Goal: Task Accomplishment & Management: Use online tool/utility

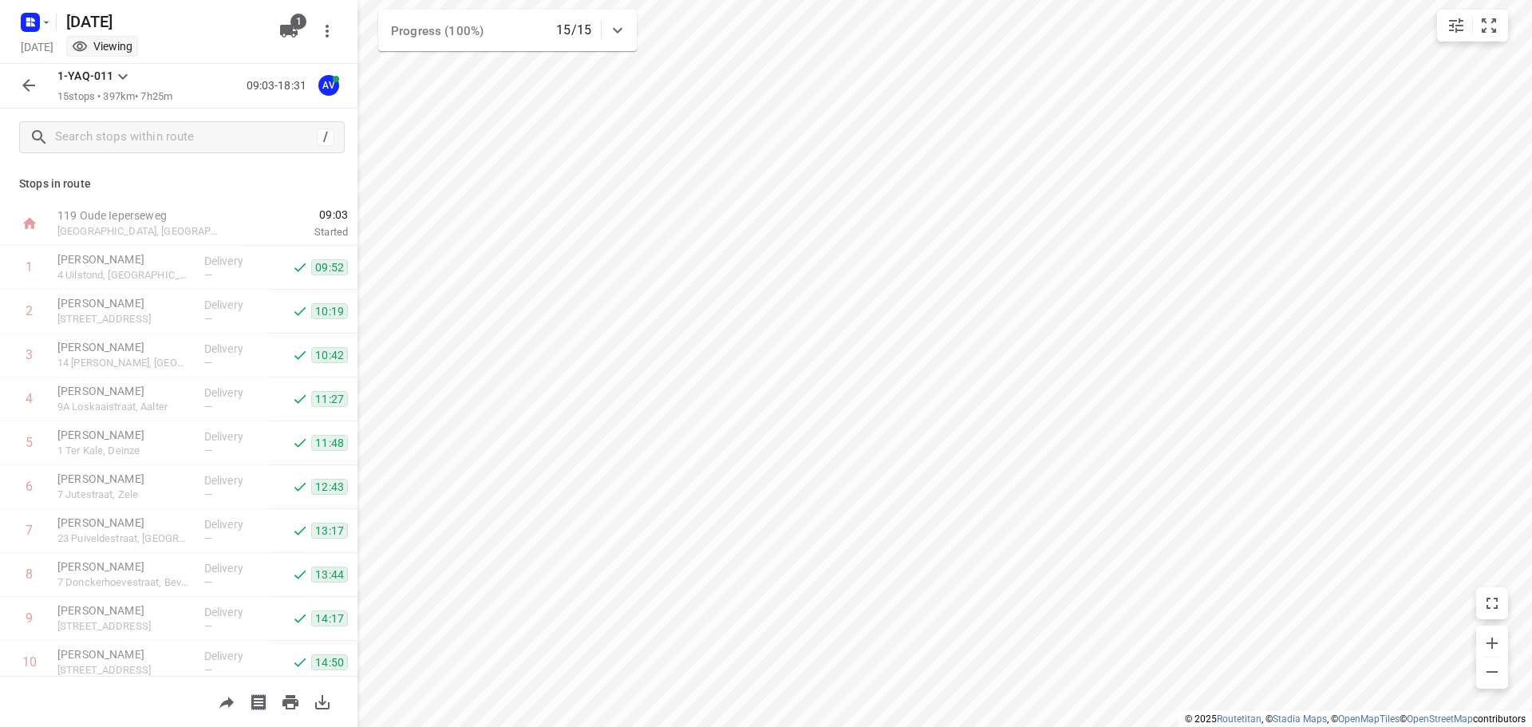
scroll to position [272, 0]
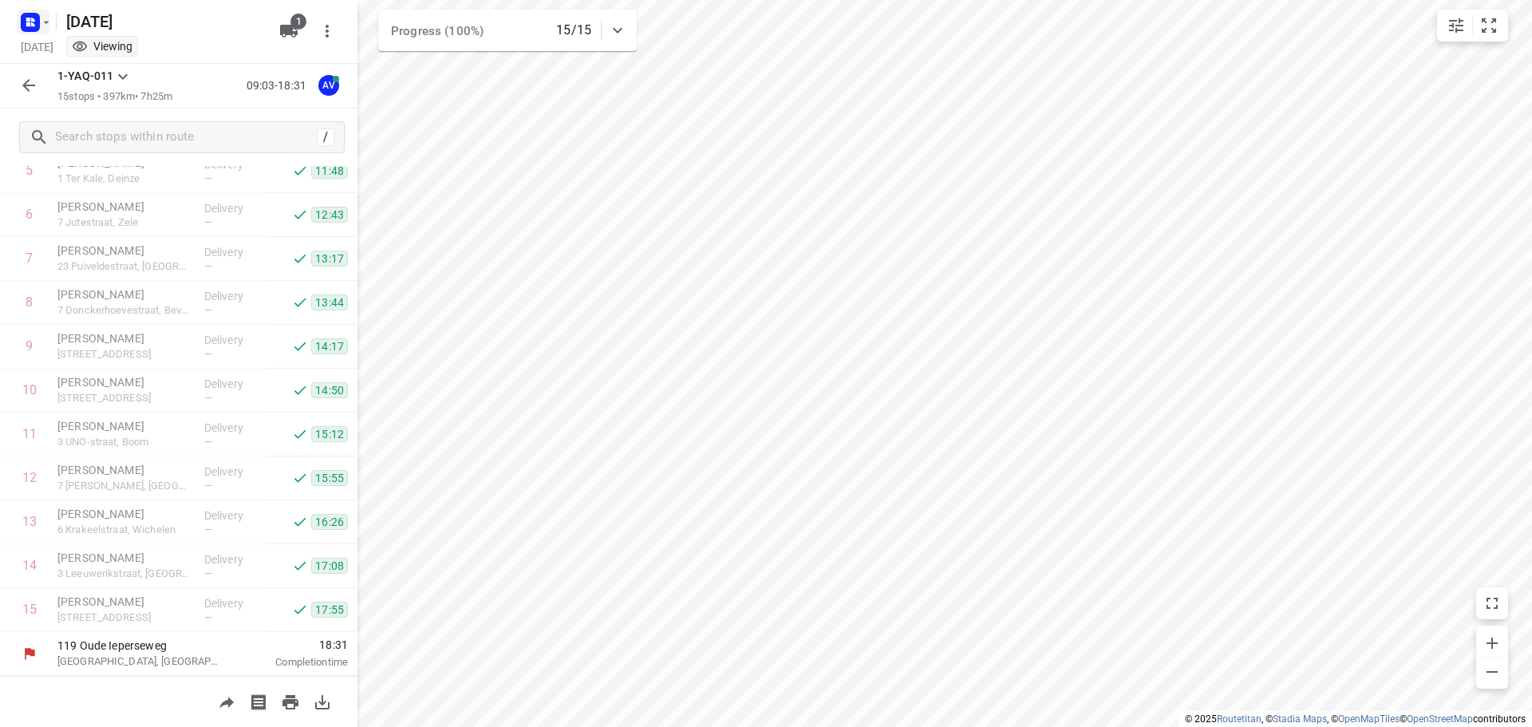
click at [39, 22] on rect "button" at bounding box center [30, 22] width 19 height 19
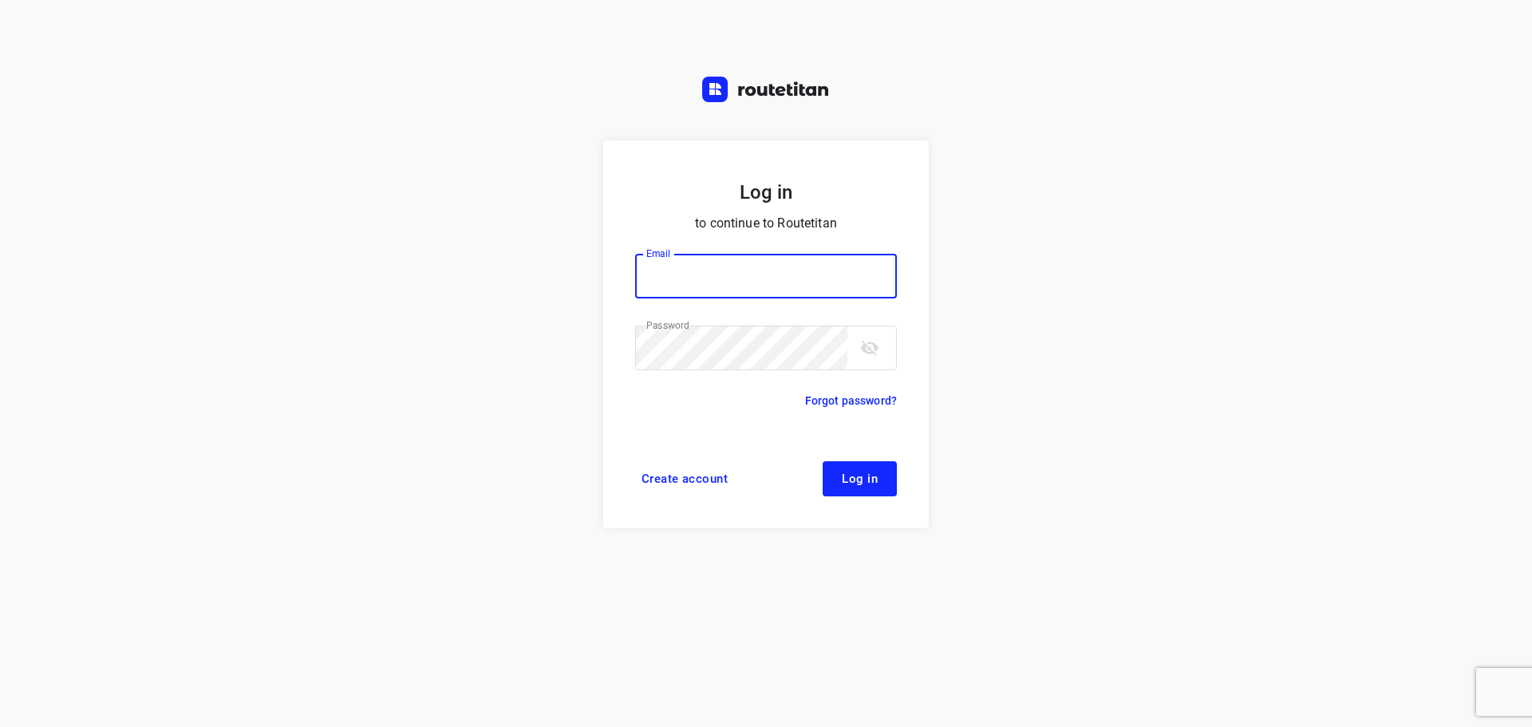
type input "didier@areco.be"
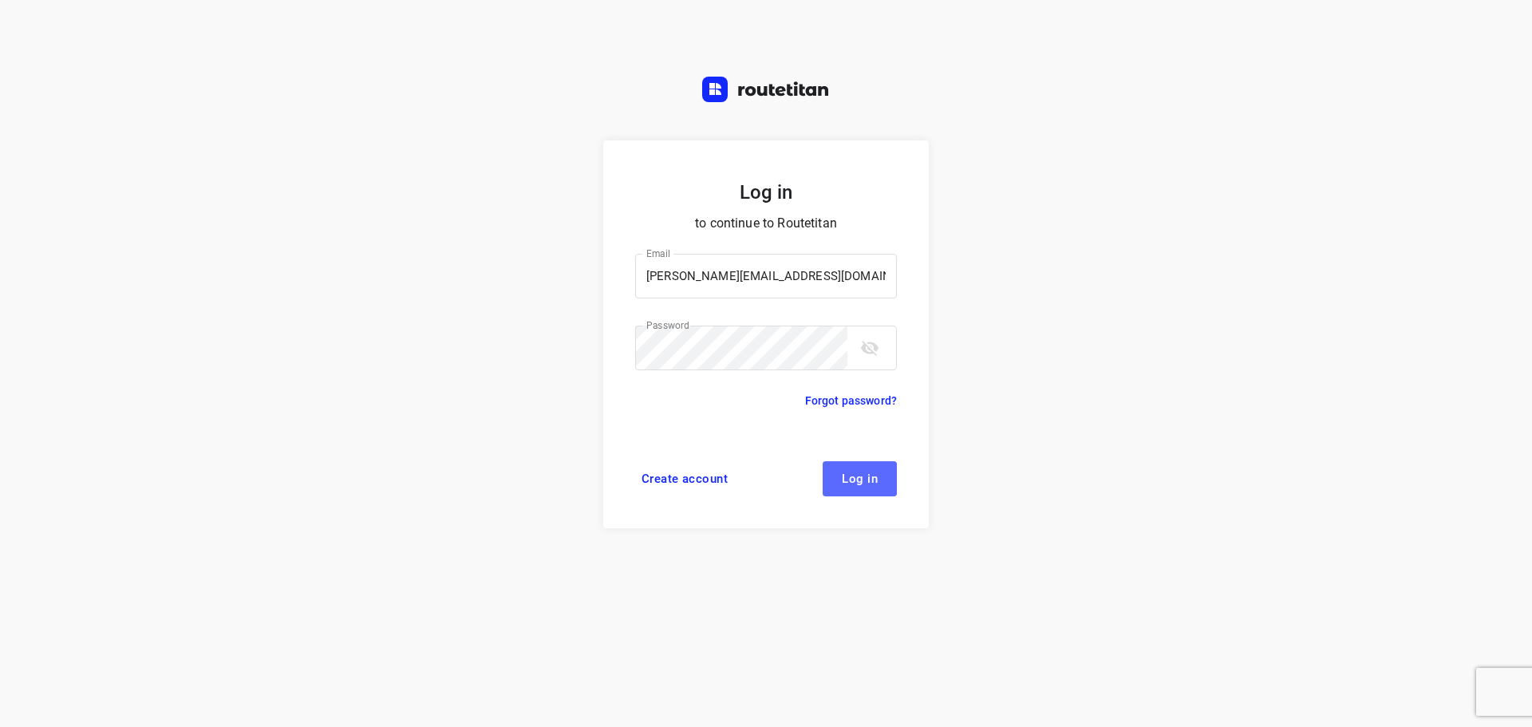
click at [851, 475] on span "Log in" at bounding box center [860, 478] width 36 height 13
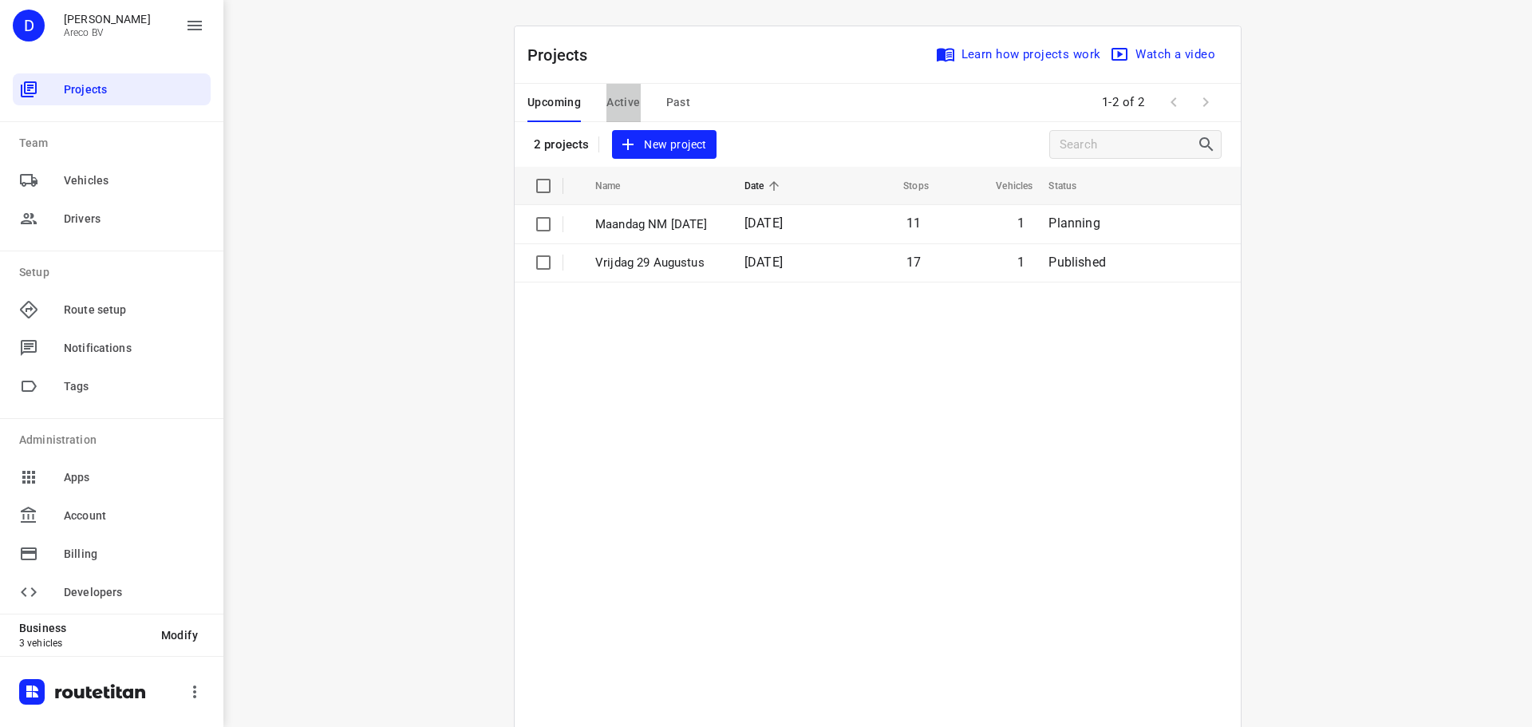
click at [618, 108] on span "Active" at bounding box center [623, 103] width 34 height 20
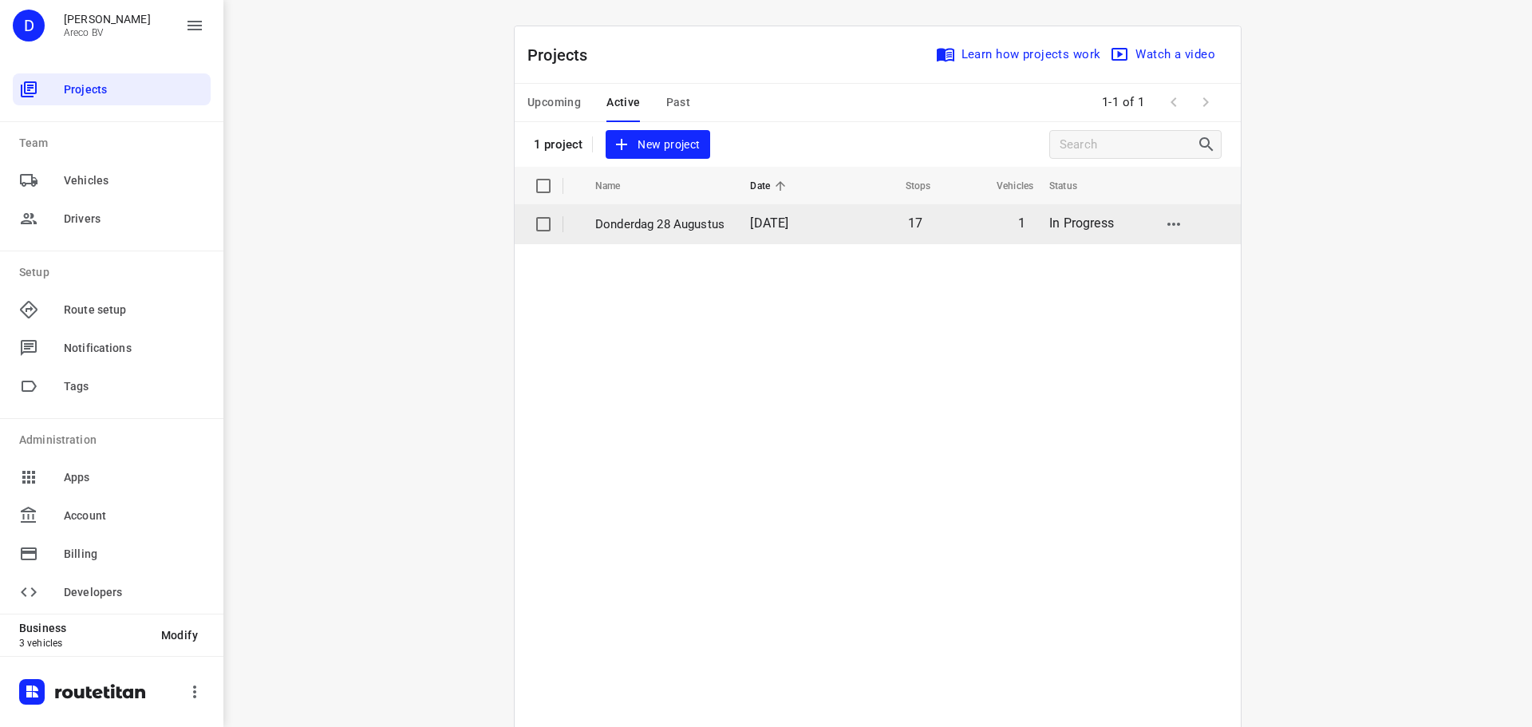
click at [639, 226] on p "Donderdag 28 Augustus" at bounding box center [660, 224] width 131 height 18
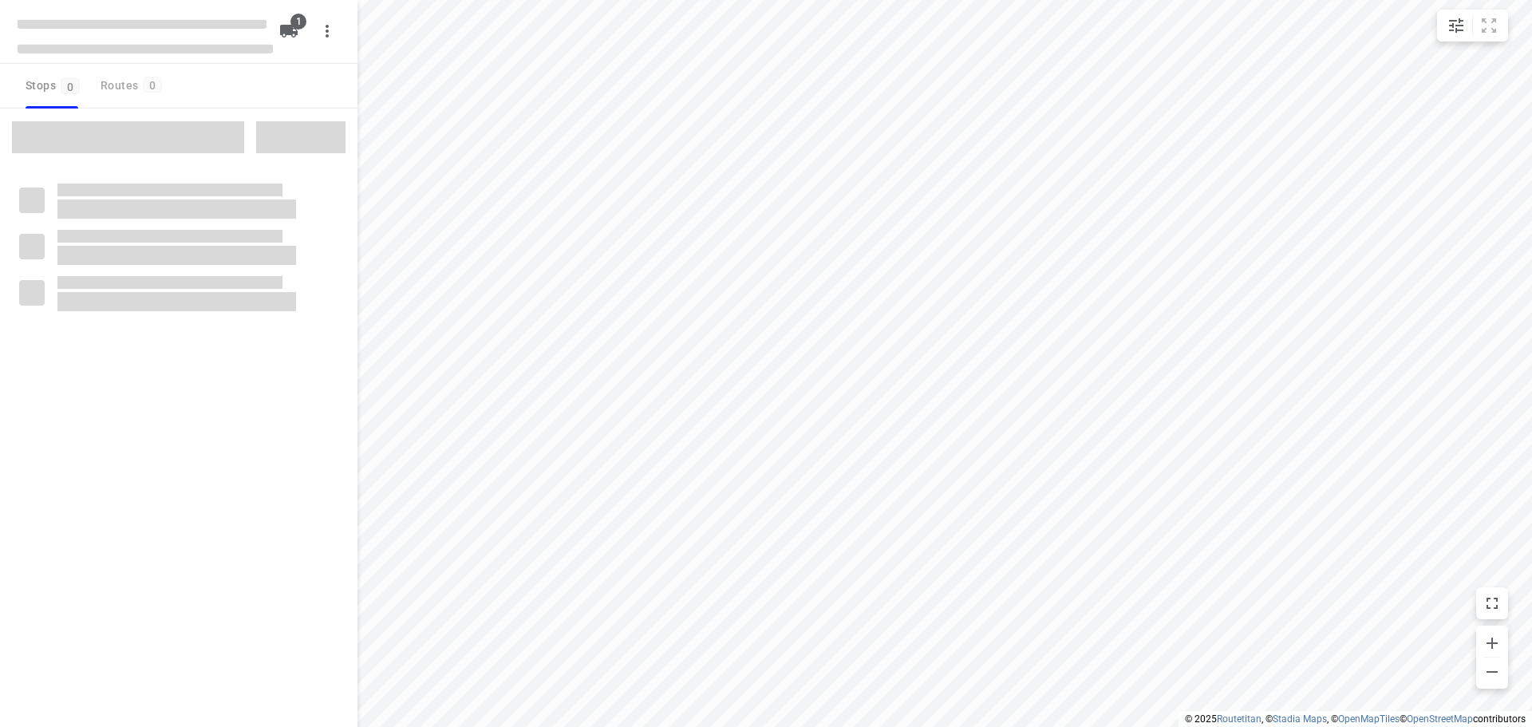
type input "distance"
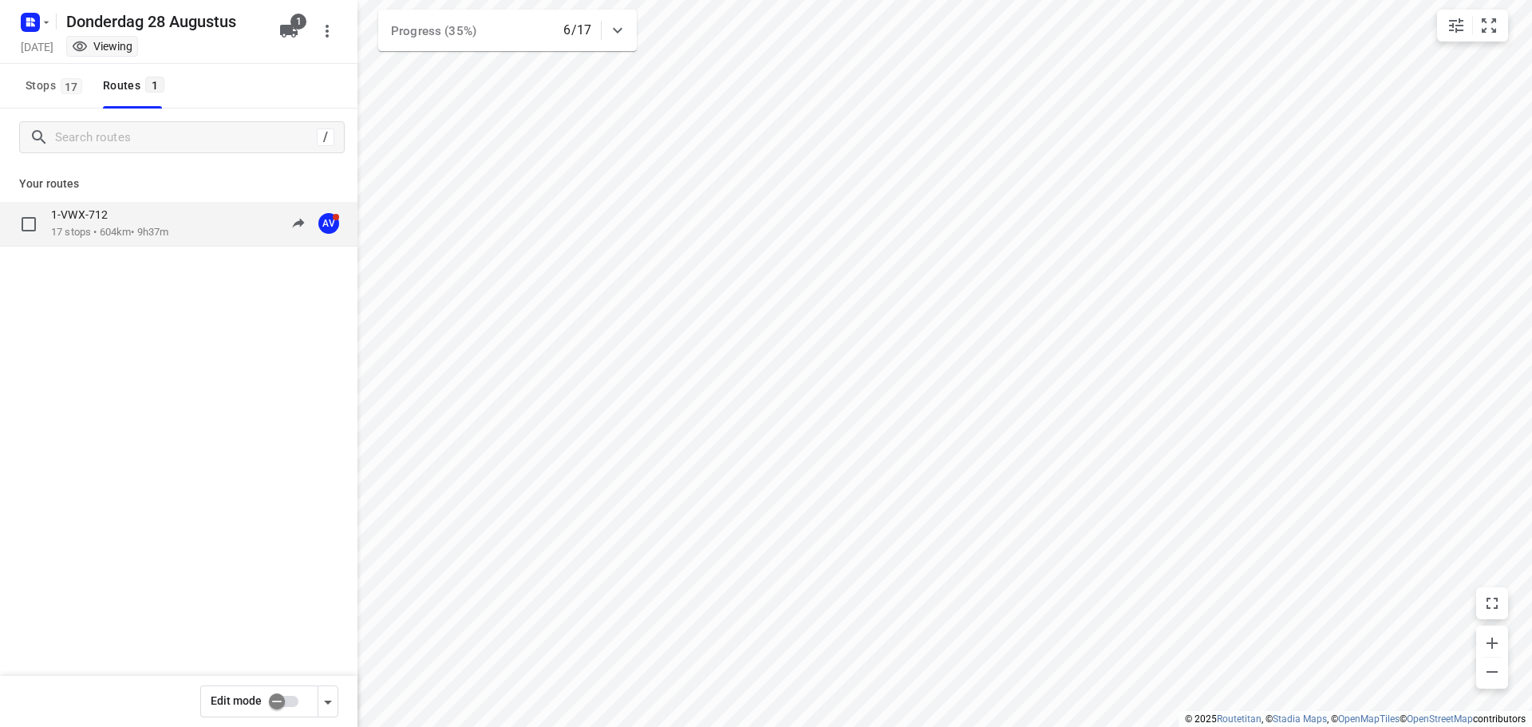
click at [164, 211] on div "1-VWX-712" at bounding box center [109, 216] width 117 height 18
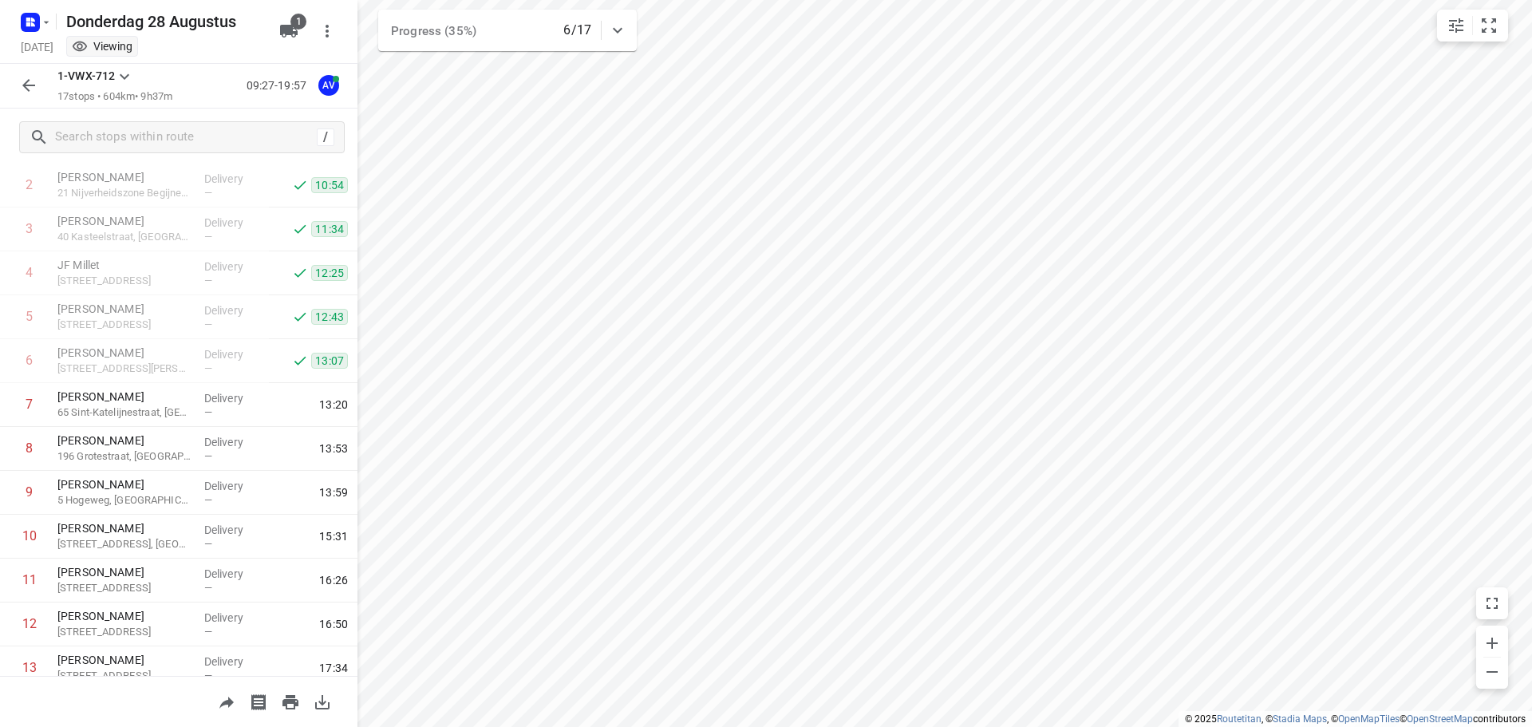
scroll to position [360, 0]
